Goal: Task Accomplishment & Management: Manage account settings

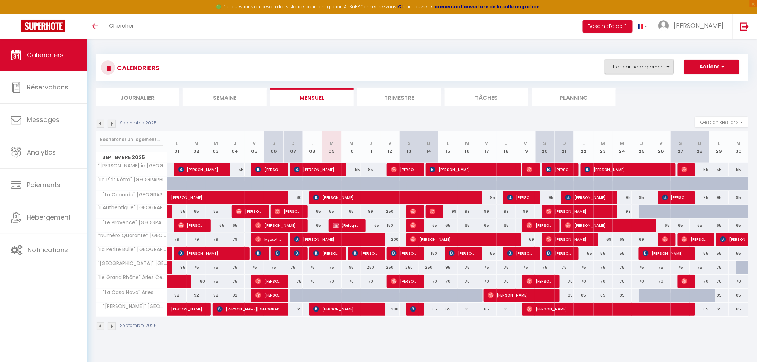
click at [667, 72] on button "Filtrer par hébergement" at bounding box center [639, 67] width 69 height 14
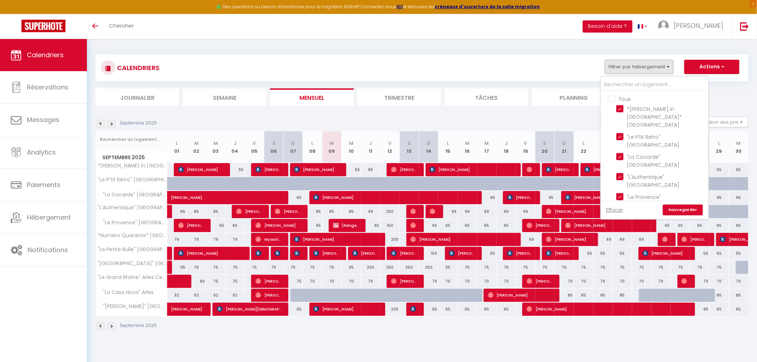
click at [612, 97] on input "Tous" at bounding box center [661, 98] width 107 height 7
checkbox input "false"
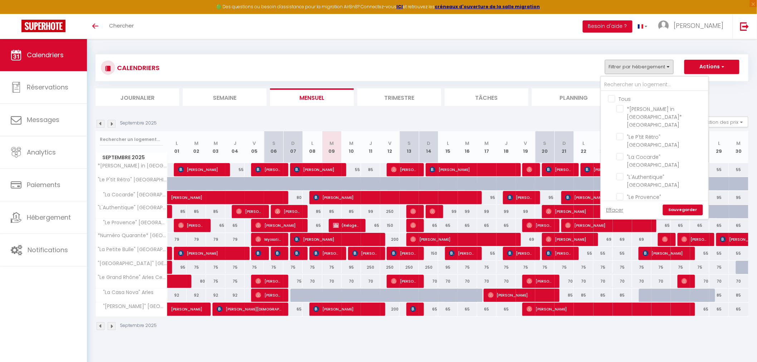
checkbox input "false"
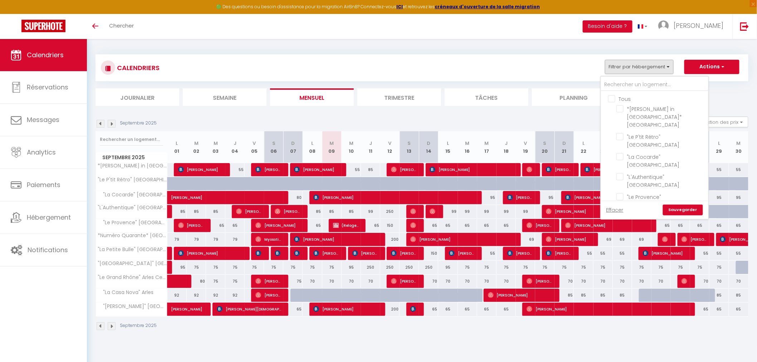
checkbox input "false"
click at [623, 85] on input "text" at bounding box center [654, 84] width 107 height 13
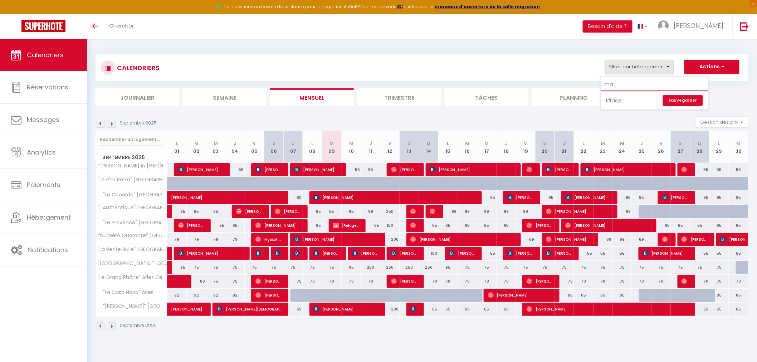
type input "mar"
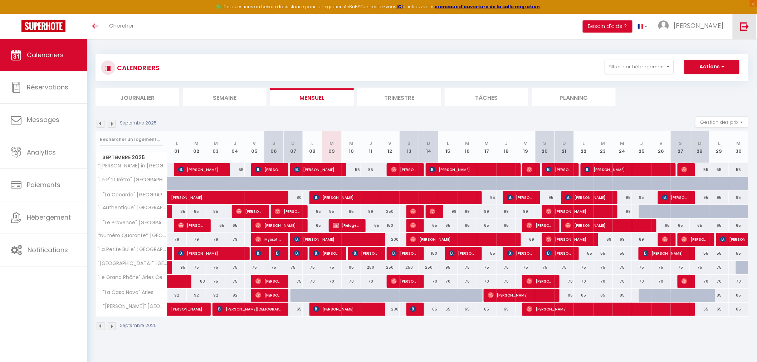
click at [741, 24] on img at bounding box center [744, 26] width 9 height 9
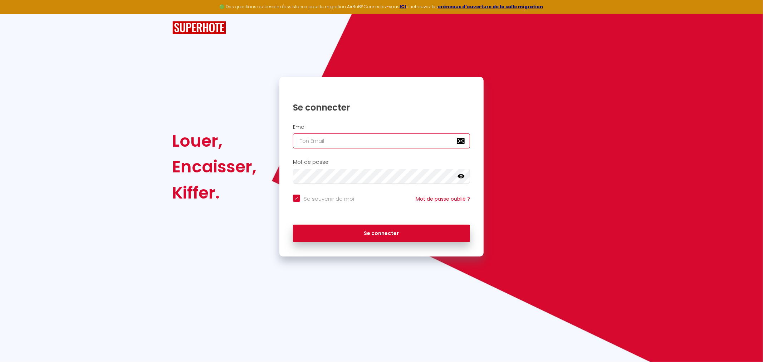
type input "[EMAIL_ADDRESS][DOMAIN_NAME]"
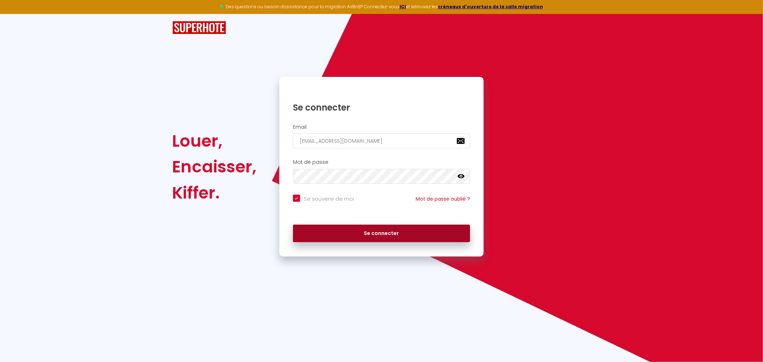
click at [369, 231] on button "Se connecter" at bounding box center [381, 234] width 177 height 18
checkbox input "true"
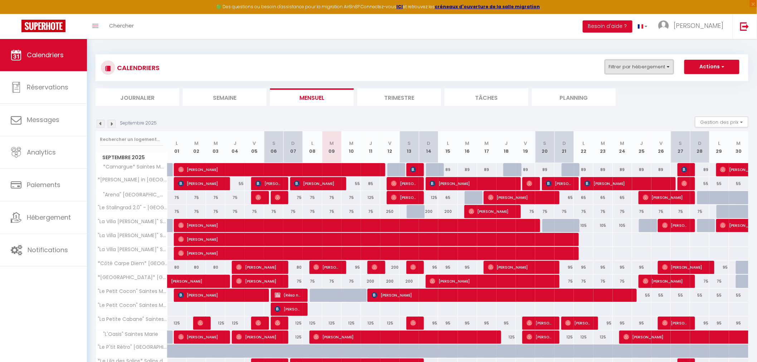
click at [628, 69] on button "Filtrer par hébergement" at bounding box center [639, 67] width 69 height 14
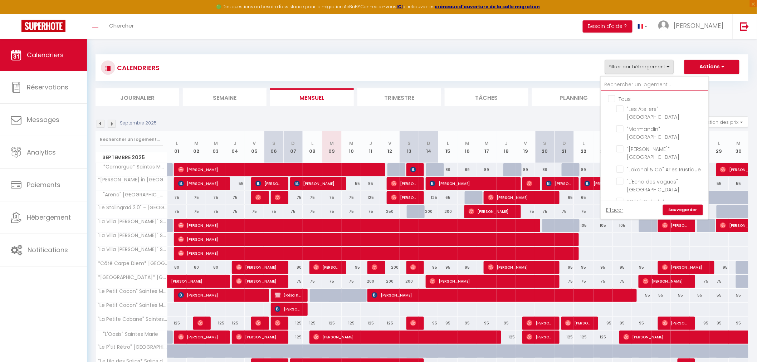
click at [614, 87] on input "text" at bounding box center [654, 84] width 107 height 13
type input "m"
checkbox input "false"
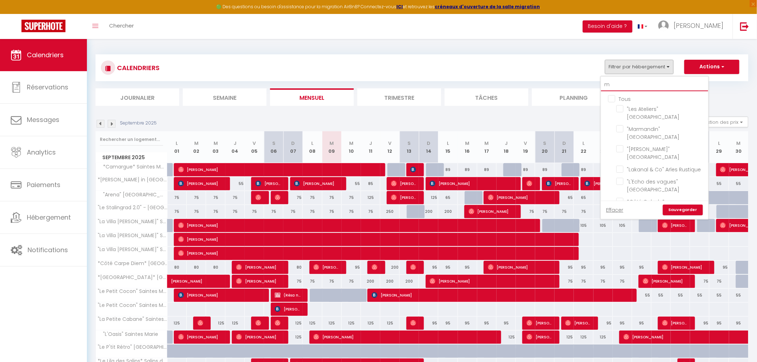
checkbox input "false"
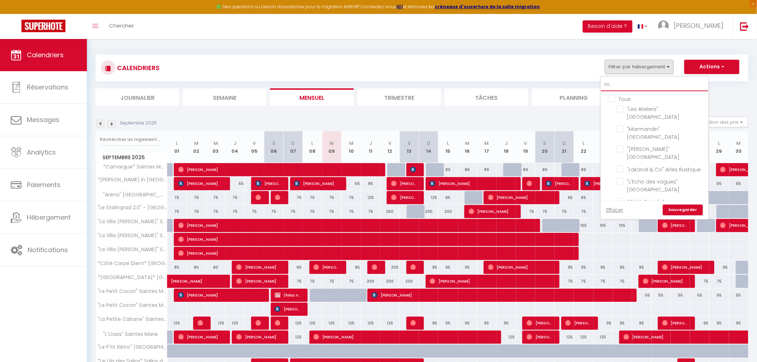
checkbox input "false"
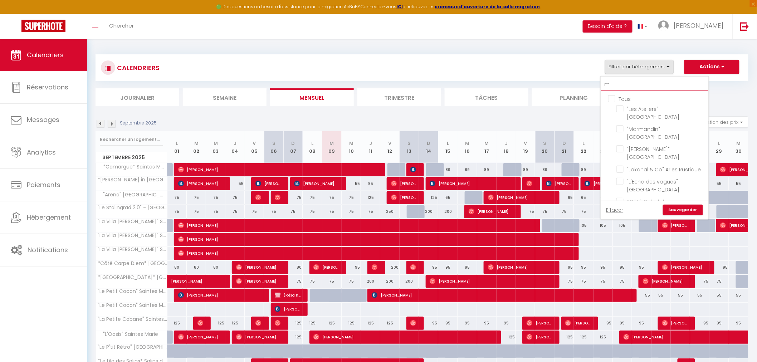
checkbox input "false"
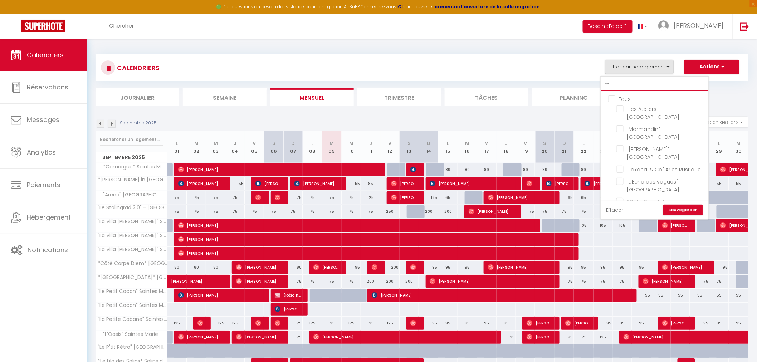
checkbox input "false"
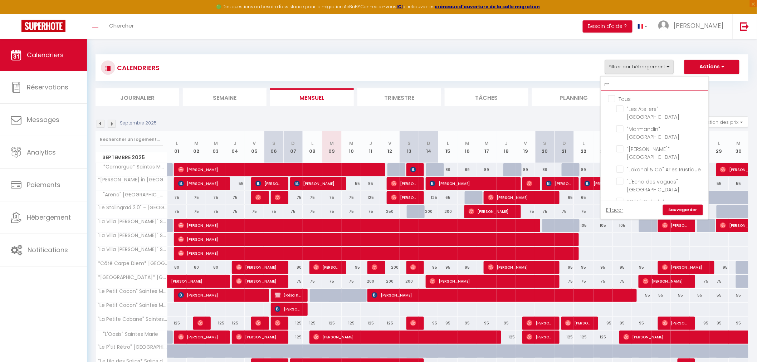
checkbox input "false"
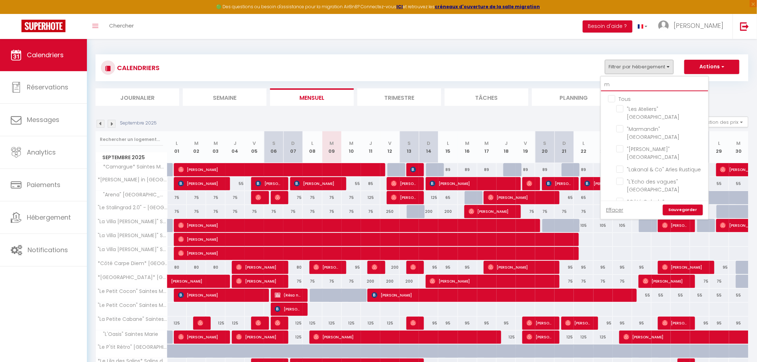
checkbox input "false"
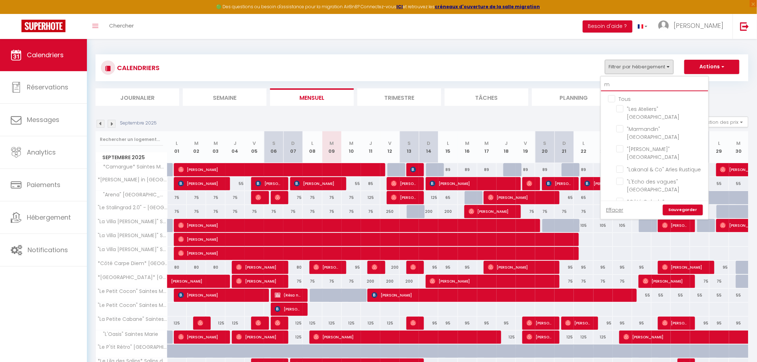
checkbox input "false"
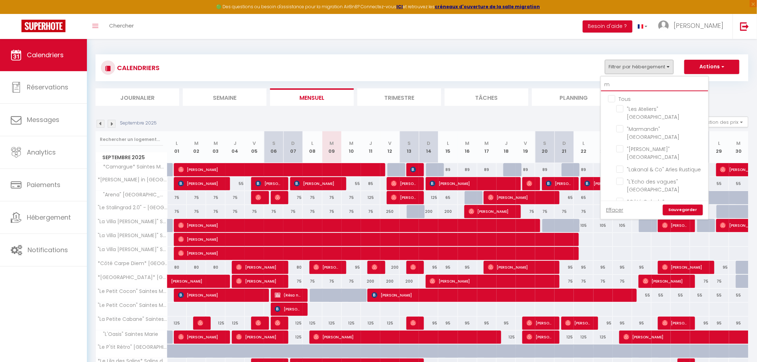
type input "ma"
checkbox input "false"
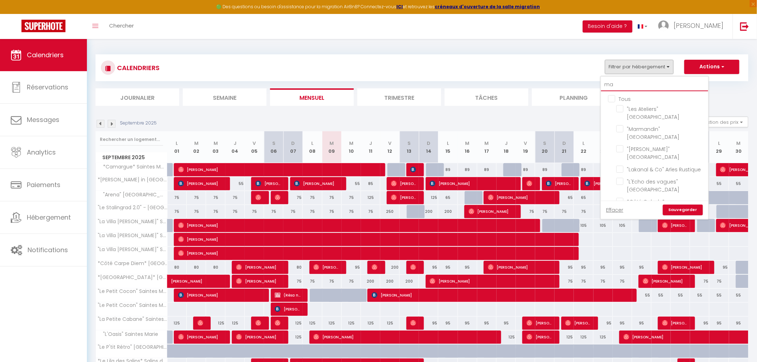
checkbox input "false"
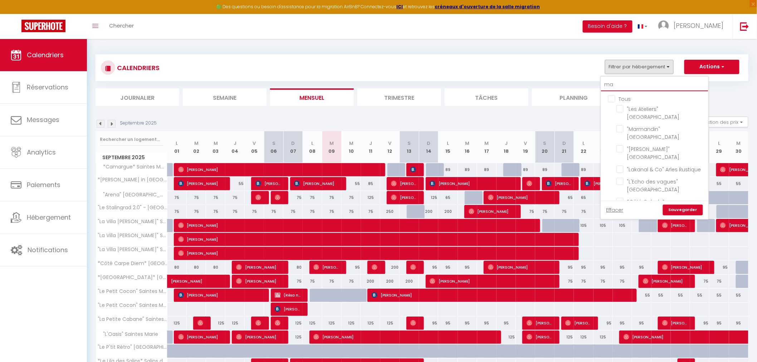
checkbox input "false"
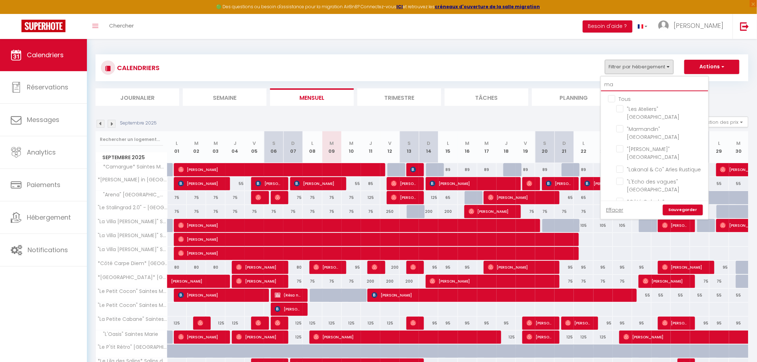
checkbox input "false"
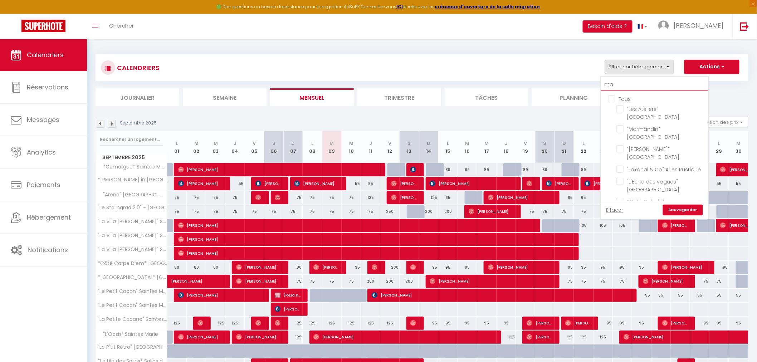
checkbox input "false"
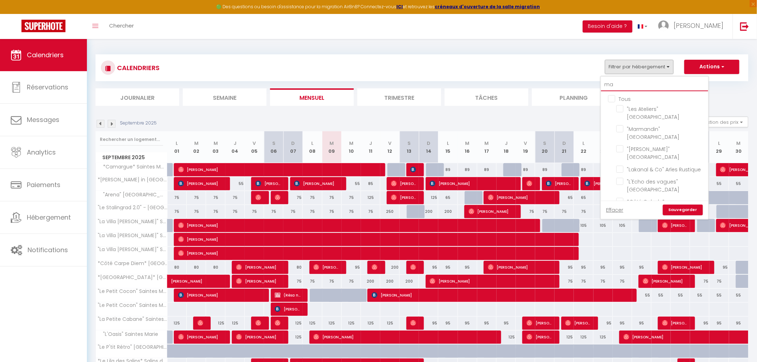
checkbox input "false"
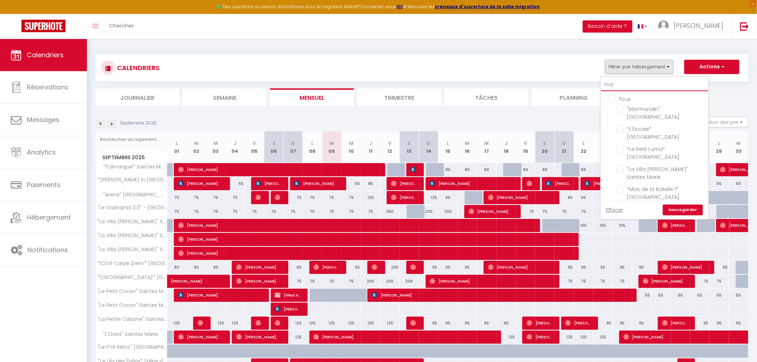
type input "mar"
checkbox input "false"
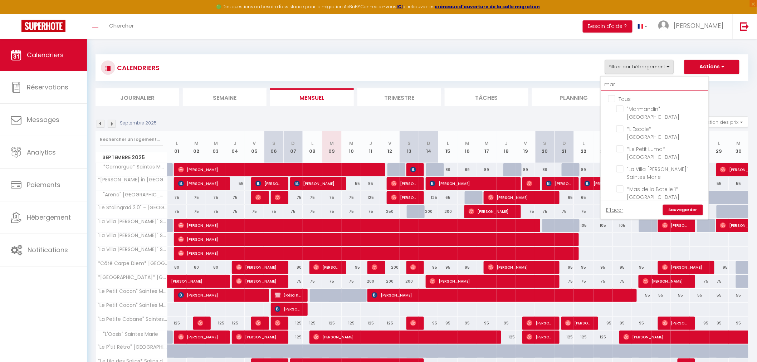
checkbox input "false"
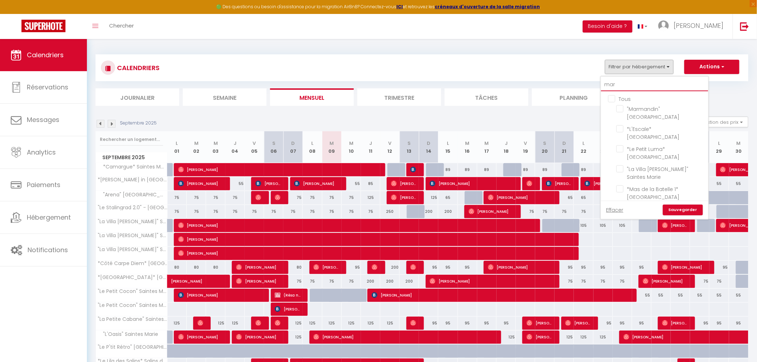
checkbox input "false"
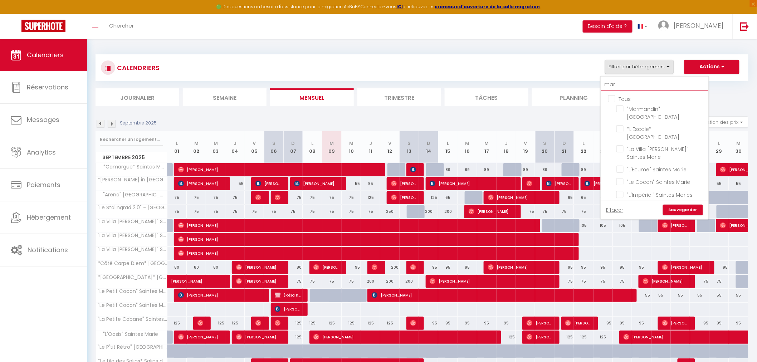
type input "marm"
checkbox input "false"
type input "marma"
checkbox input "false"
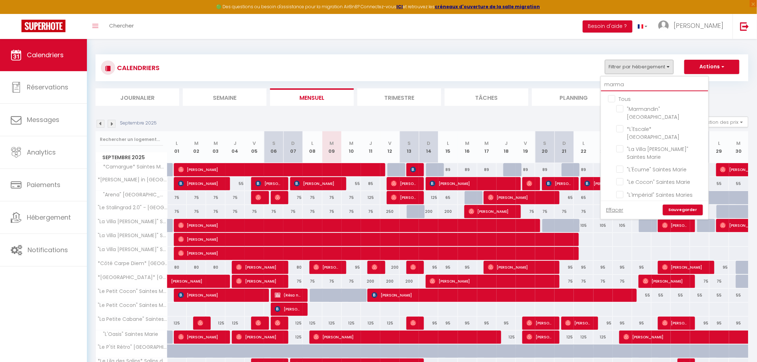
checkbox input "false"
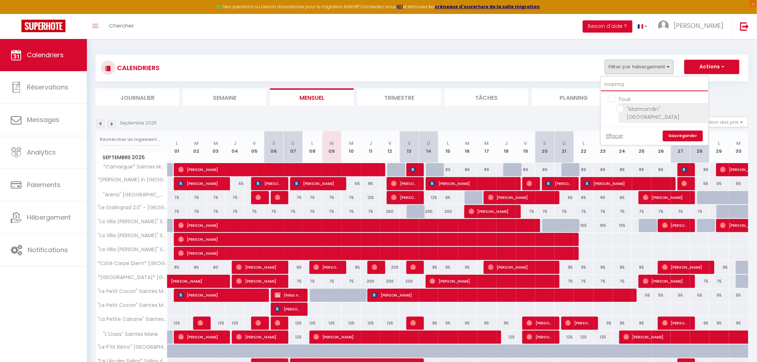
type input "marma"
click at [622, 106] on input ""Marmandin" [GEOGRAPHIC_DATA]" at bounding box center [660, 108] width 89 height 7
checkbox input "true"
click at [671, 131] on link "Sauvegarder" at bounding box center [683, 136] width 40 height 11
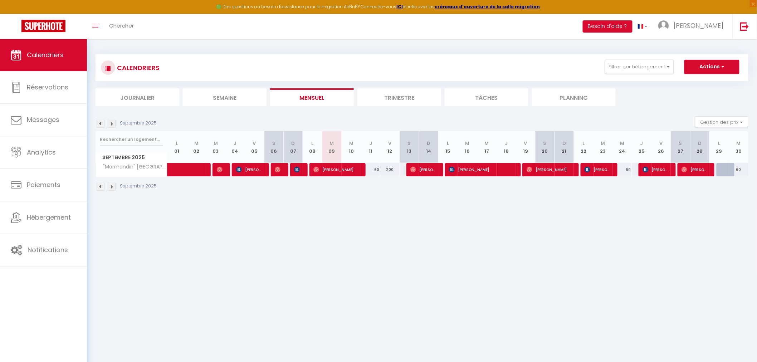
click at [98, 187] on img at bounding box center [101, 187] width 8 height 8
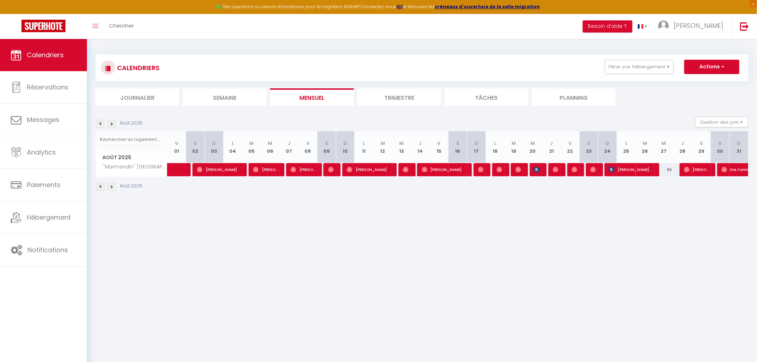
click at [98, 187] on img at bounding box center [101, 187] width 8 height 8
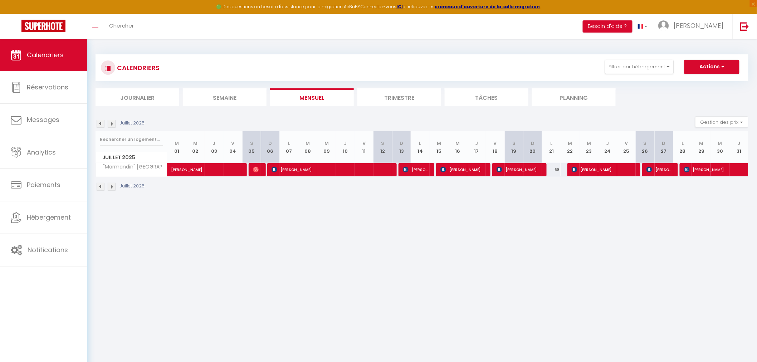
click at [111, 187] on img at bounding box center [112, 187] width 8 height 8
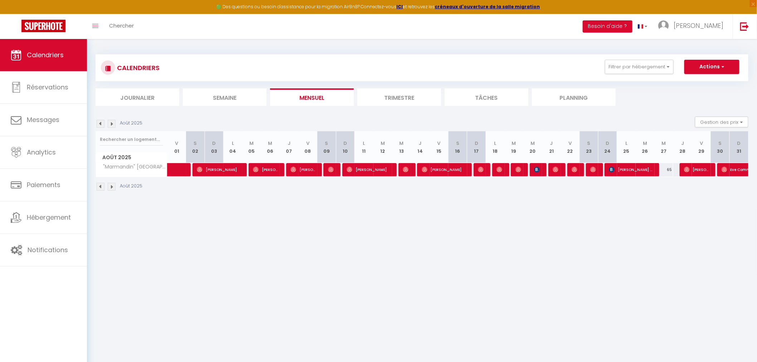
click at [111, 186] on img at bounding box center [112, 187] width 8 height 8
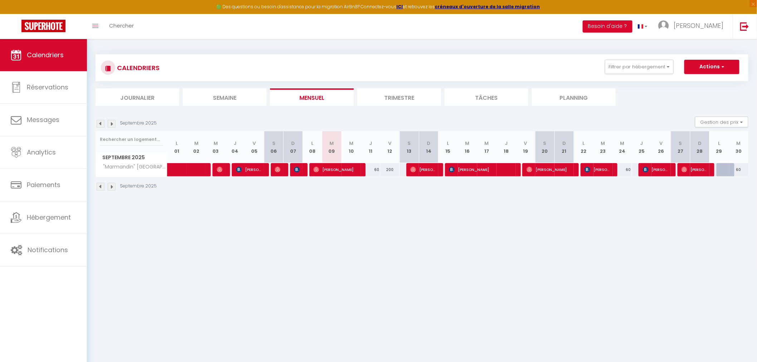
click at [112, 187] on img at bounding box center [112, 187] width 8 height 8
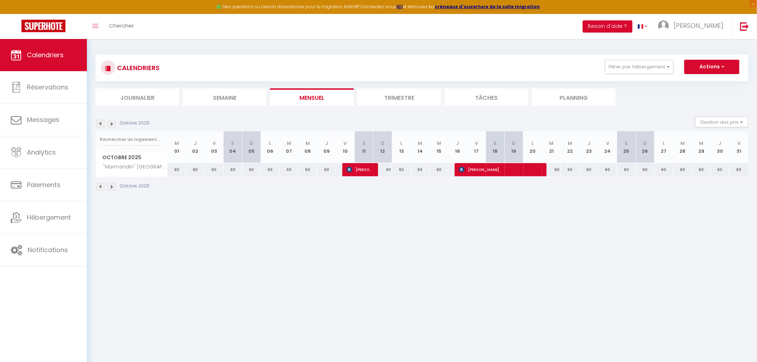
click at [113, 187] on img at bounding box center [112, 187] width 8 height 8
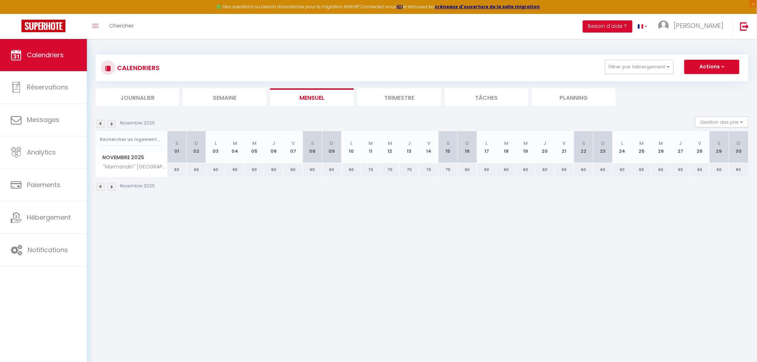
click at [113, 187] on img at bounding box center [112, 187] width 8 height 8
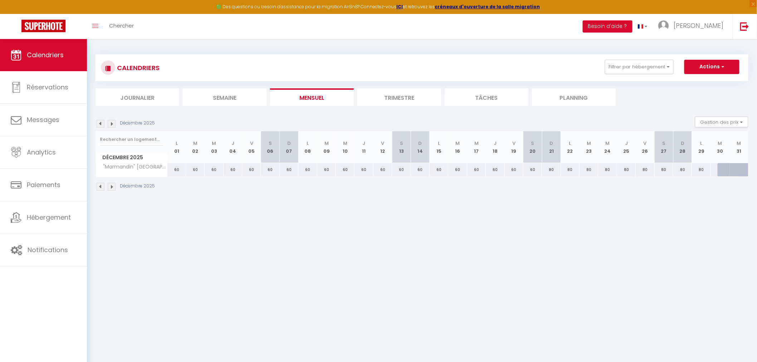
click at [99, 184] on img at bounding box center [101, 187] width 8 height 8
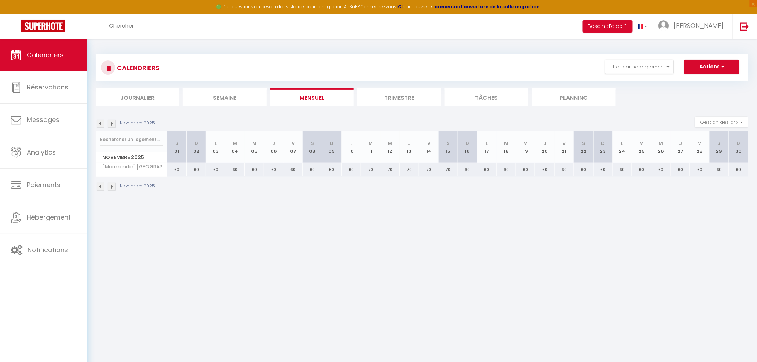
click at [99, 184] on img at bounding box center [101, 187] width 8 height 8
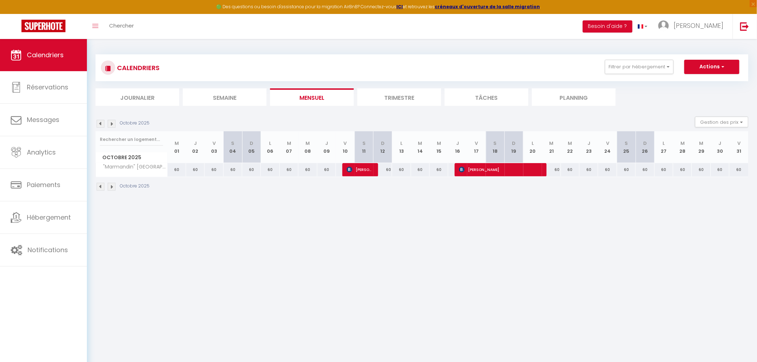
click at [99, 184] on img at bounding box center [101, 187] width 8 height 8
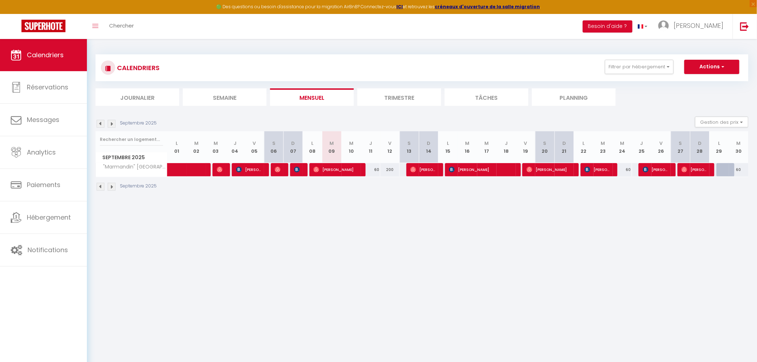
click at [99, 184] on img at bounding box center [101, 187] width 8 height 8
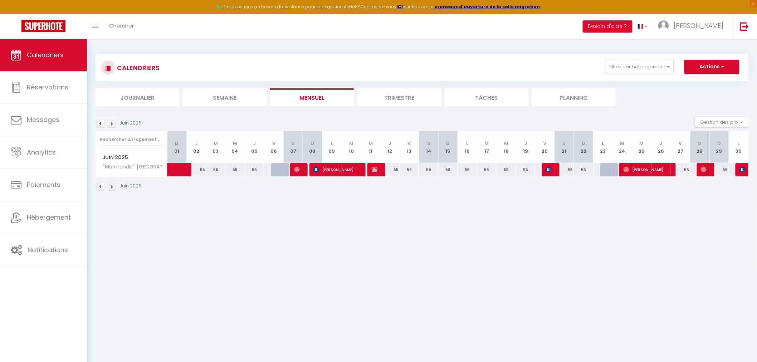
click at [111, 187] on img at bounding box center [112, 187] width 8 height 8
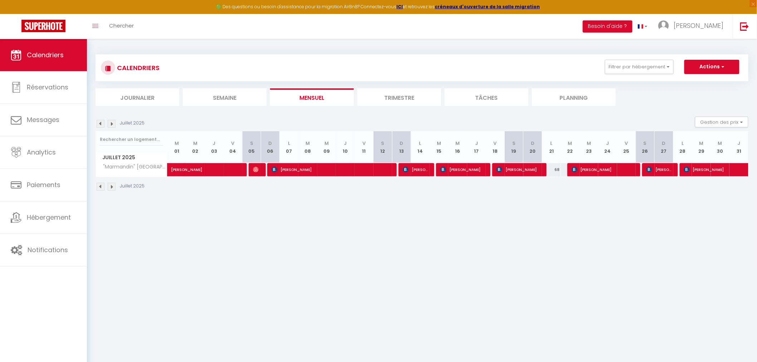
click at [111, 187] on img at bounding box center [112, 187] width 8 height 8
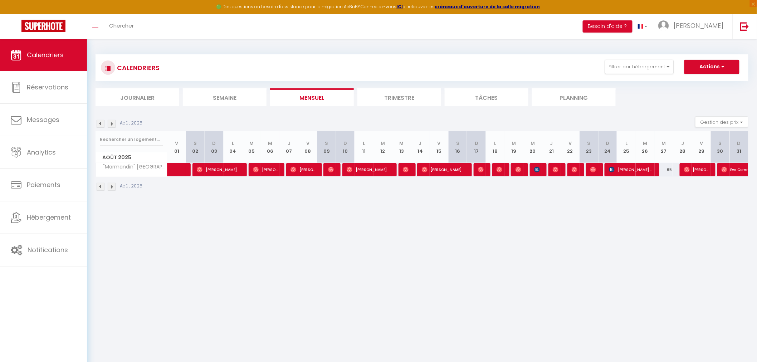
click at [111, 187] on img at bounding box center [112, 187] width 8 height 8
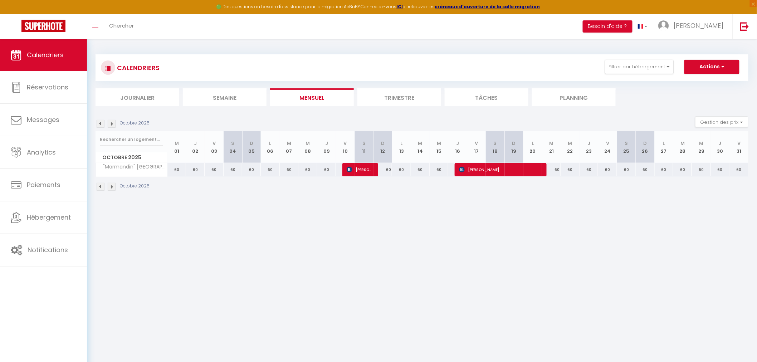
click at [100, 183] on img at bounding box center [101, 187] width 8 height 8
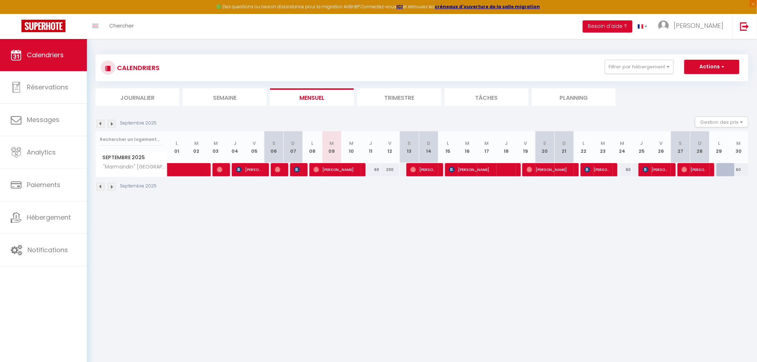
click at [101, 185] on img at bounding box center [101, 187] width 8 height 8
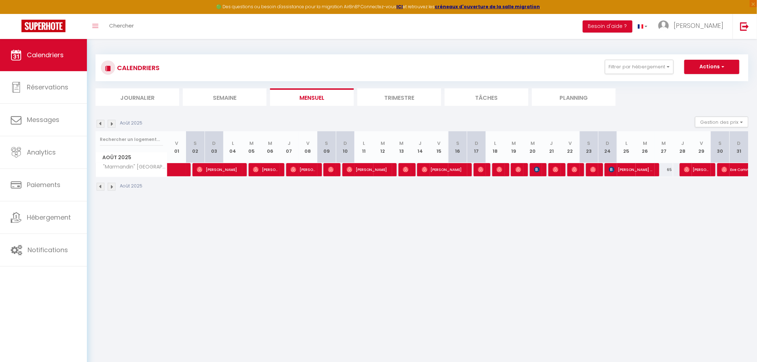
click at [101, 185] on img at bounding box center [101, 187] width 8 height 8
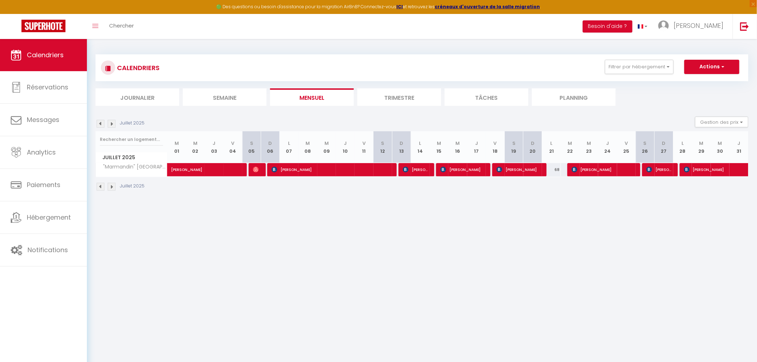
click at [101, 185] on img at bounding box center [101, 187] width 8 height 8
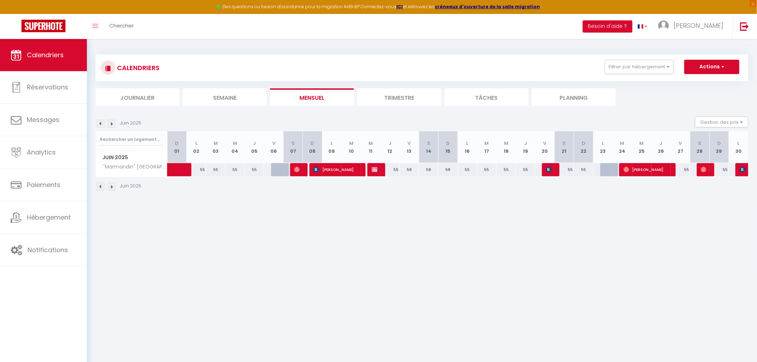
click at [99, 186] on img at bounding box center [101, 187] width 8 height 8
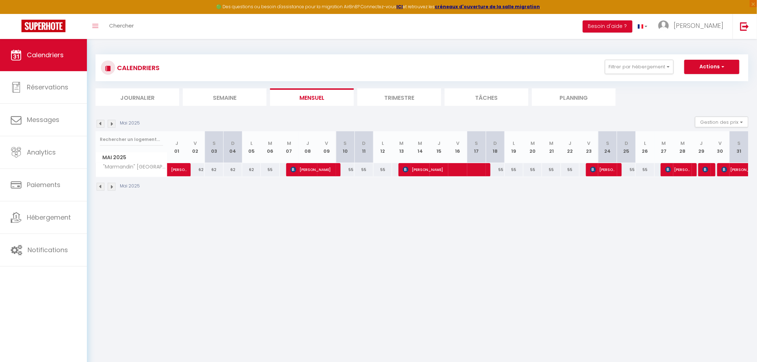
click at [99, 186] on img at bounding box center [101, 187] width 8 height 8
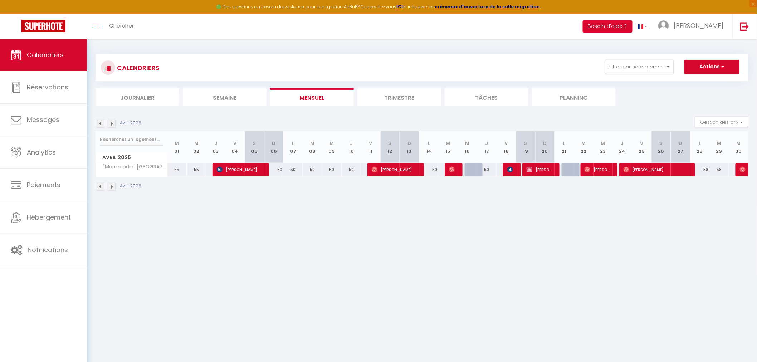
click at [99, 186] on img at bounding box center [101, 187] width 8 height 8
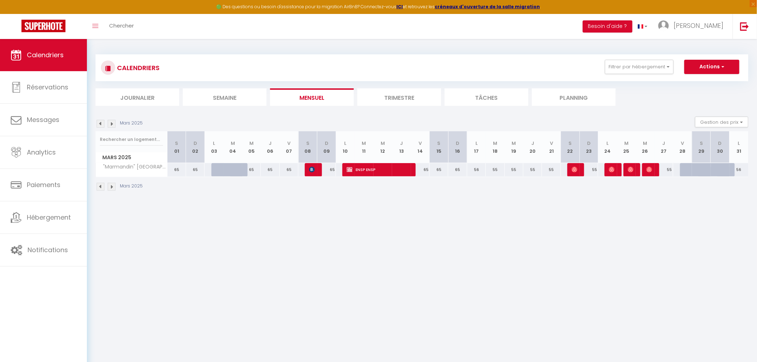
click at [99, 186] on img at bounding box center [101, 187] width 8 height 8
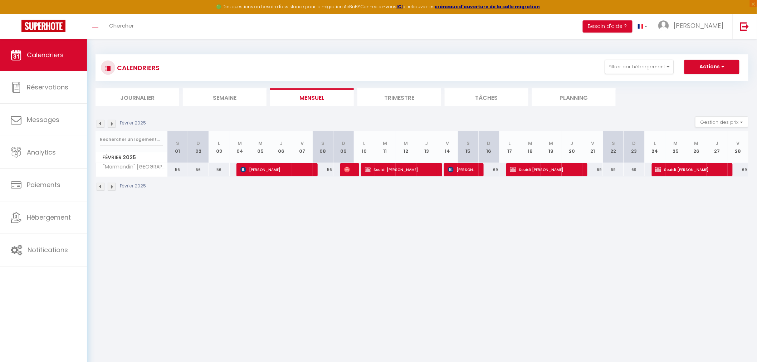
click at [99, 186] on img at bounding box center [101, 187] width 8 height 8
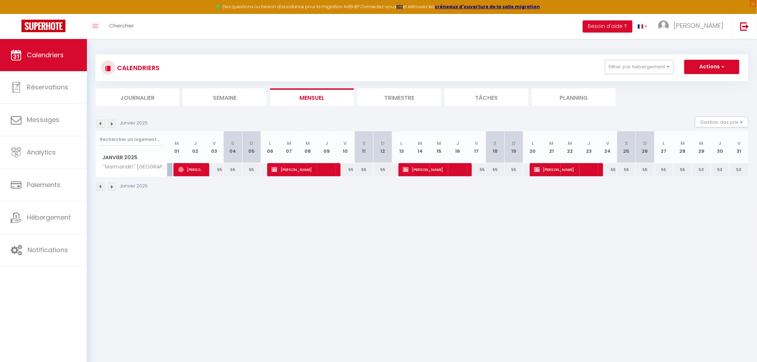
click at [98, 185] on img at bounding box center [101, 187] width 8 height 8
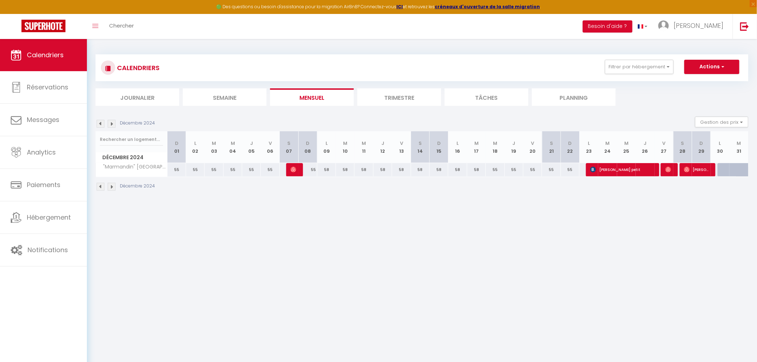
click at [98, 185] on img at bounding box center [101, 187] width 8 height 8
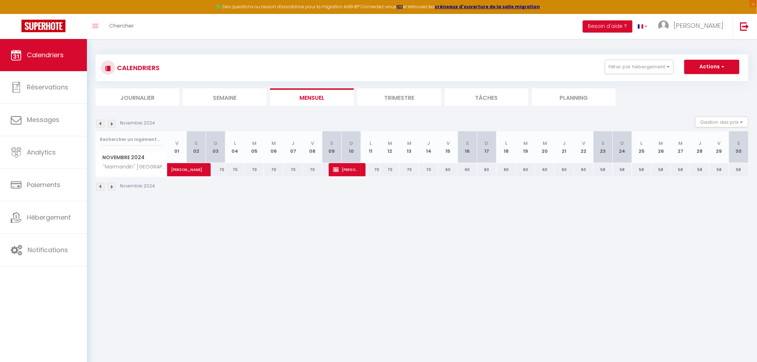
click at [98, 185] on img at bounding box center [101, 187] width 8 height 8
